Goal: Task Accomplishment & Management: Use online tool/utility

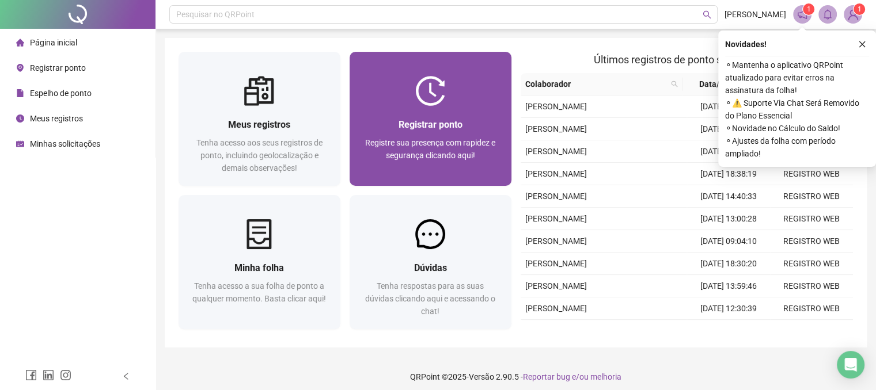
click at [470, 141] on span "Registre sua presença com rapidez e segurança clicando aqui!" at bounding box center [430, 149] width 130 height 22
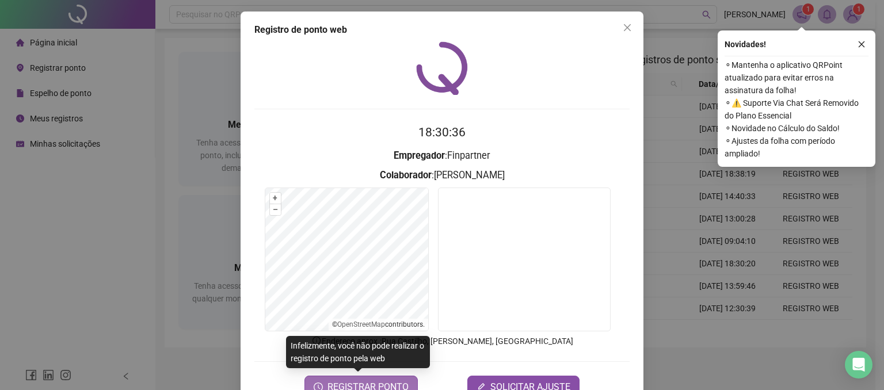
click at [383, 379] on button "REGISTRAR PONTO" at bounding box center [361, 387] width 113 height 23
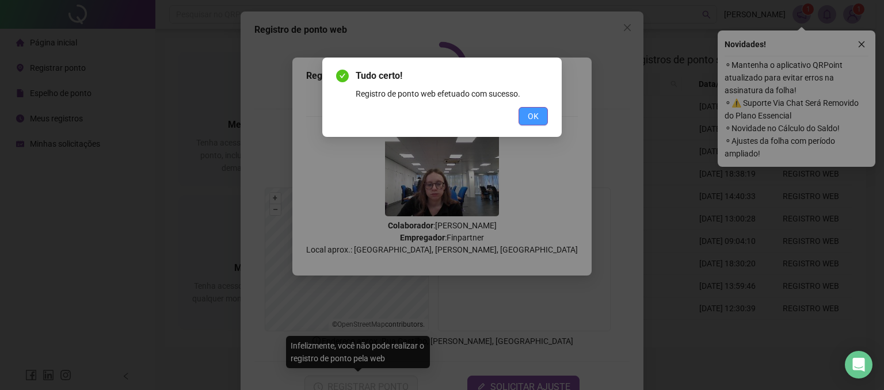
click at [530, 113] on span "OK" at bounding box center [533, 116] width 11 height 13
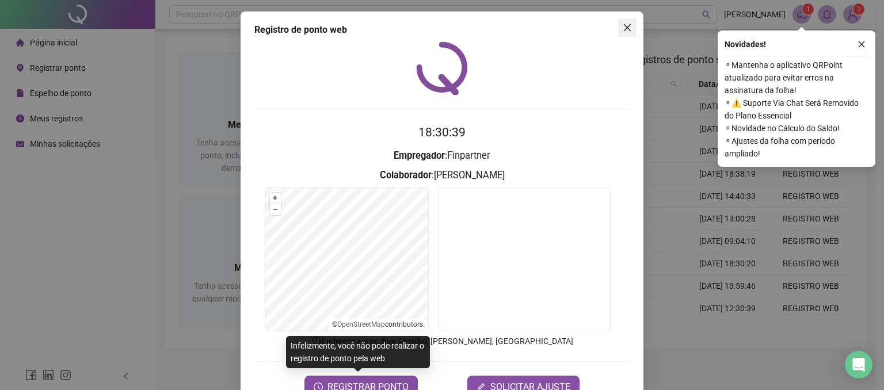
click at [624, 25] on icon "close" at bounding box center [627, 27] width 9 height 9
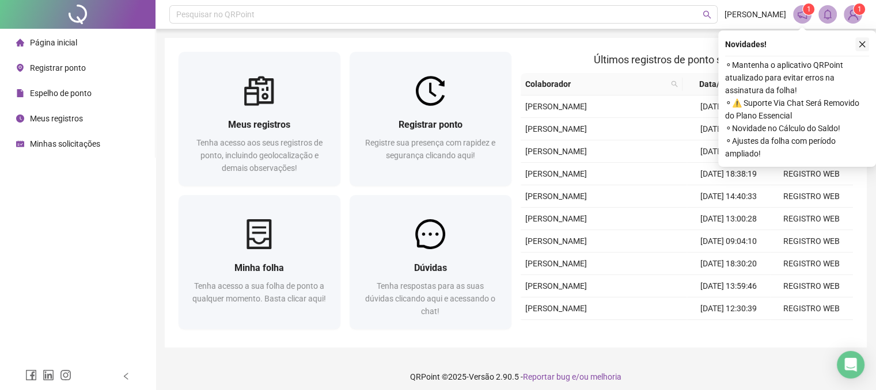
drag, startPoint x: 861, startPoint y: 43, endPoint x: 831, endPoint y: 58, distance: 33.7
click at [860, 44] on icon "close" at bounding box center [862, 44] width 8 height 8
